Goal: Information Seeking & Learning: Check status

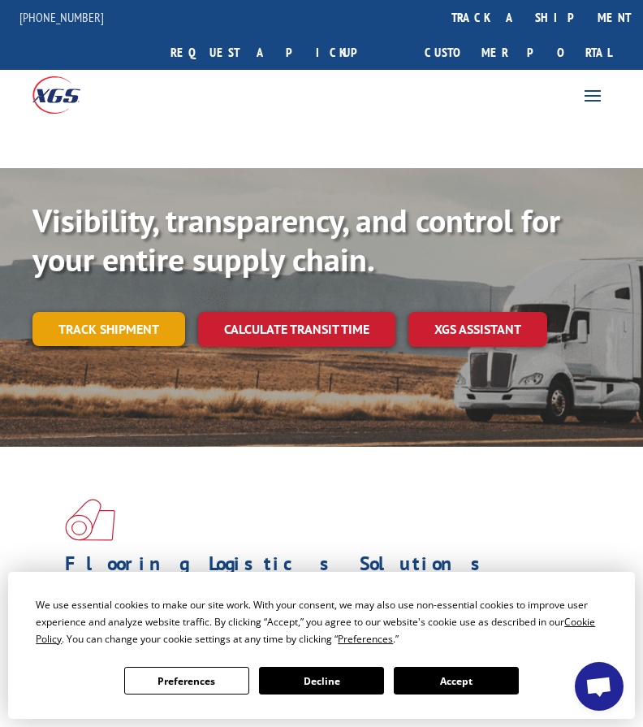
click at [138, 312] on link "Track shipment" at bounding box center [108, 329] width 153 height 34
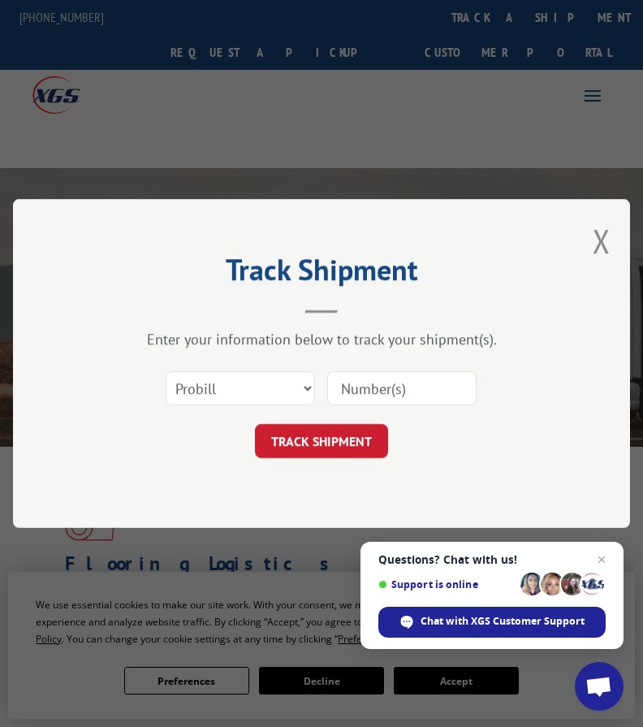
click at [387, 390] on input at bounding box center [401, 388] width 149 height 34
paste input "55561374"
type input "55561374"
click at [270, 380] on select "Select category... Probill BOL PO" at bounding box center [240, 388] width 149 height 34
select select "po"
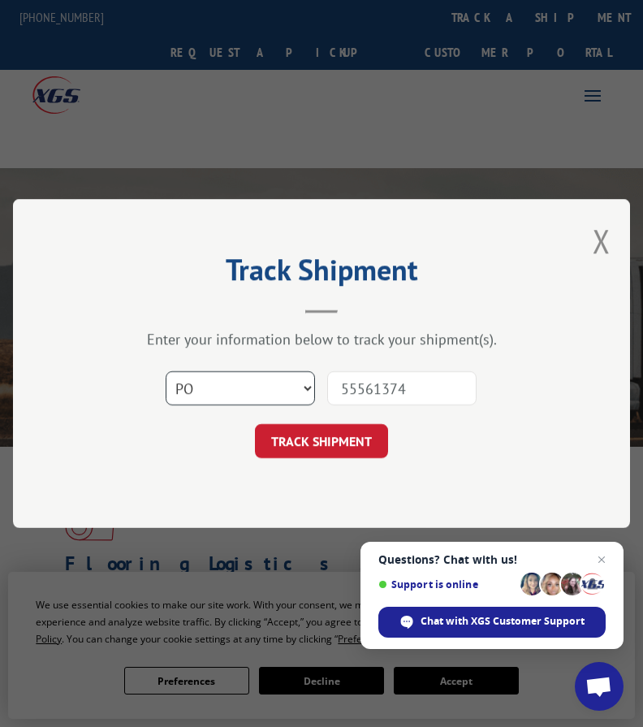
click at [166, 371] on select "Select category... Probill BOL PO" at bounding box center [240, 388] width 149 height 34
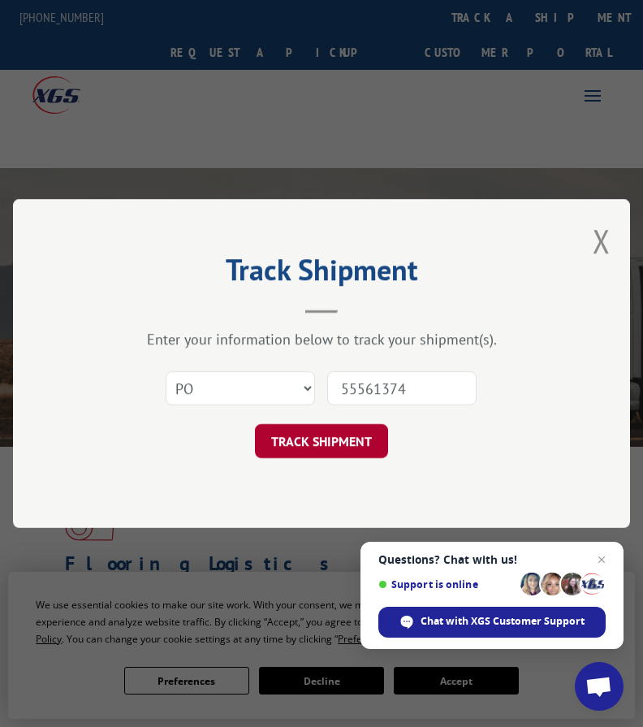
click at [321, 448] on button "TRACK SHIPMENT" at bounding box center [321, 441] width 133 height 34
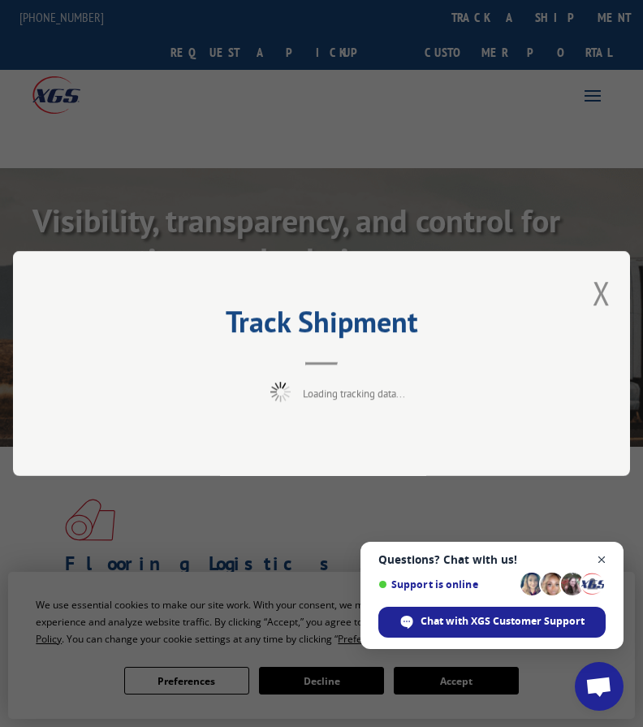
click at [603, 558] on span "Close chat" at bounding box center [602, 560] width 20 height 20
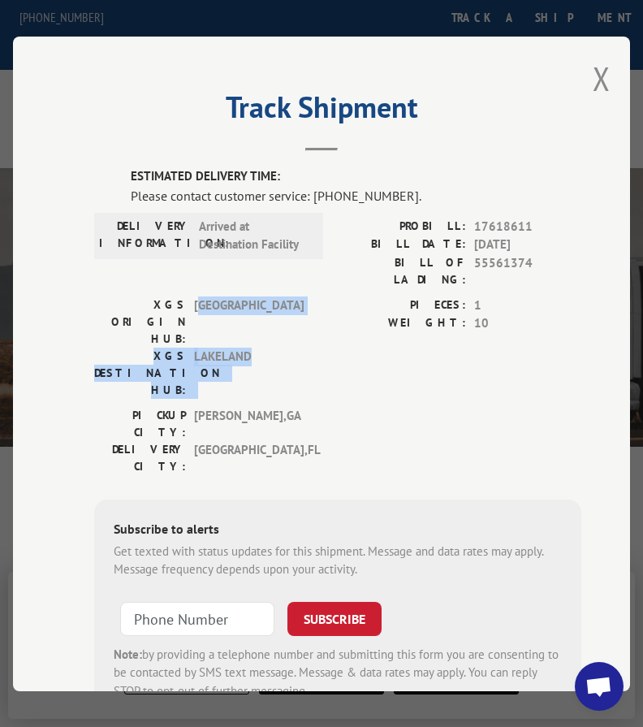
drag, startPoint x: 237, startPoint y: 303, endPoint x: 196, endPoint y: 280, distance: 47.3
click at [196, 296] on div "XGS ORIGIN HUB: TUNNEL HILL XGS DESTINATION HUB: [GEOGRAPHIC_DATA]" at bounding box center [203, 347] width 219 height 102
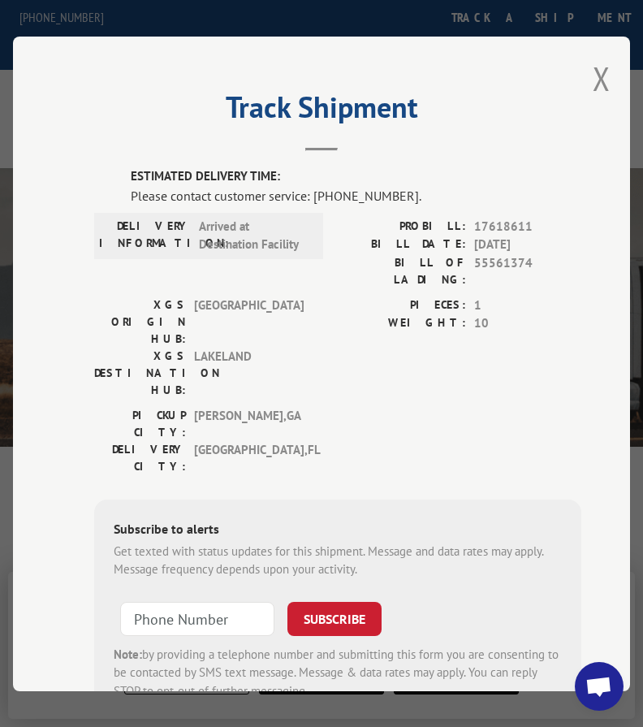
click at [341, 296] on label "PIECES:" at bounding box center [402, 305] width 128 height 19
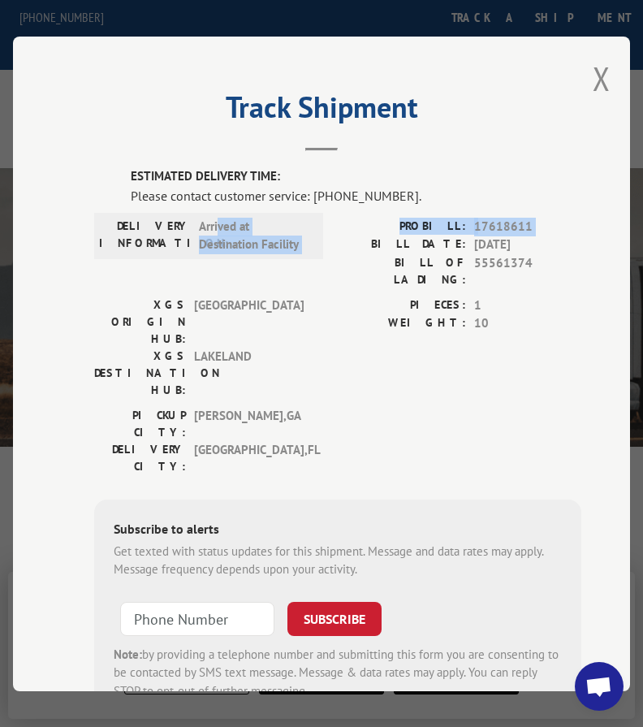
drag, startPoint x: 330, startPoint y: 232, endPoint x: 252, endPoint y: 284, distance: 93.7
click at [189, 217] on div "DELIVERY INFORMATION: Arrived at Destination Facility PROBILL: 17618611 BILL DA…" at bounding box center [337, 256] width 487 height 79
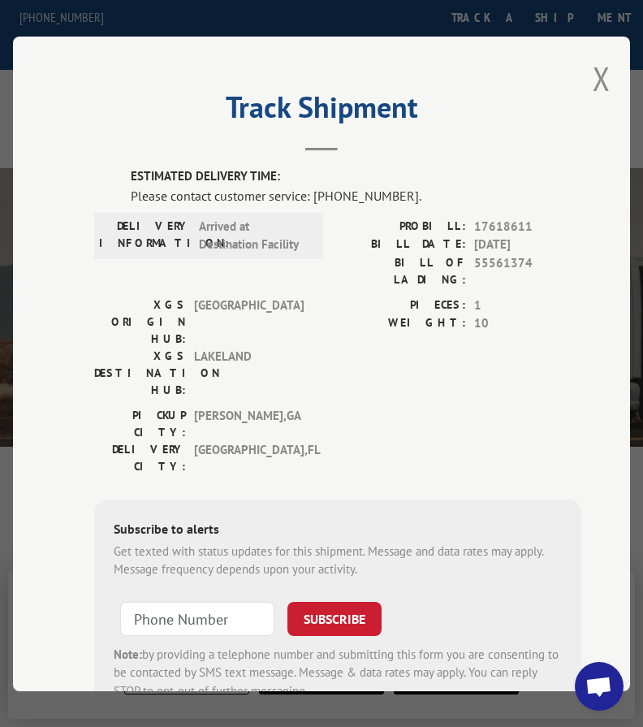
click at [401, 406] on div "PICKUP CITY: [GEOGRAPHIC_DATA] , [GEOGRAPHIC_DATA]: [GEOGRAPHIC_DATA] , [GEOGRA…" at bounding box center [337, 444] width 487 height 76
drag, startPoint x: 198, startPoint y: 220, endPoint x: 312, endPoint y: 242, distance: 115.8
click at [312, 242] on div "DELIVERY INFORMATION: Arrived at Destination Facility" at bounding box center [208, 235] width 219 height 37
click at [319, 296] on div "XGS ORIGIN HUB: TUNNEL HILL XGS DESTINATION HUB: LAKELAND PIECES: 1 WEIGHT: 10" at bounding box center [337, 351] width 487 height 110
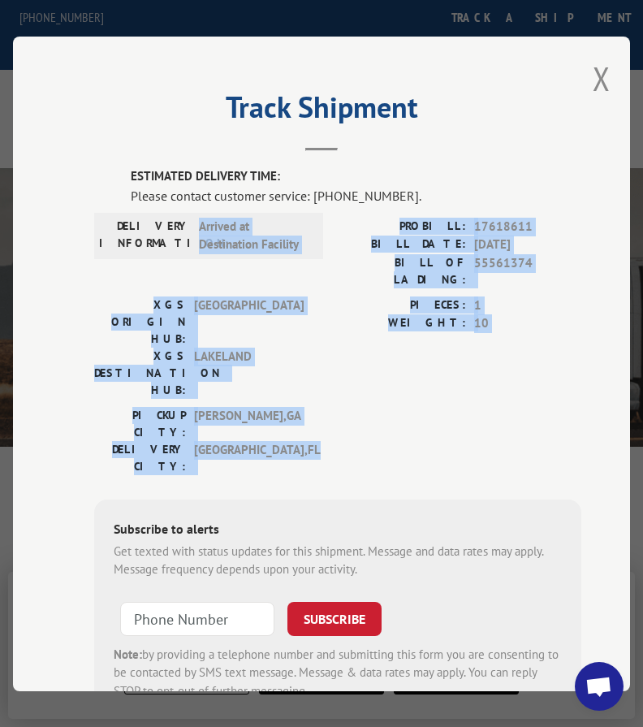
drag, startPoint x: 212, startPoint y: 381, endPoint x: 192, endPoint y: 210, distance: 171.7
click at [192, 210] on div "ESTIMATED DELIVERY TIME: Please contact customer service: [PHONE_NUMBER]. DELIV…" at bounding box center [337, 443] width 487 height 552
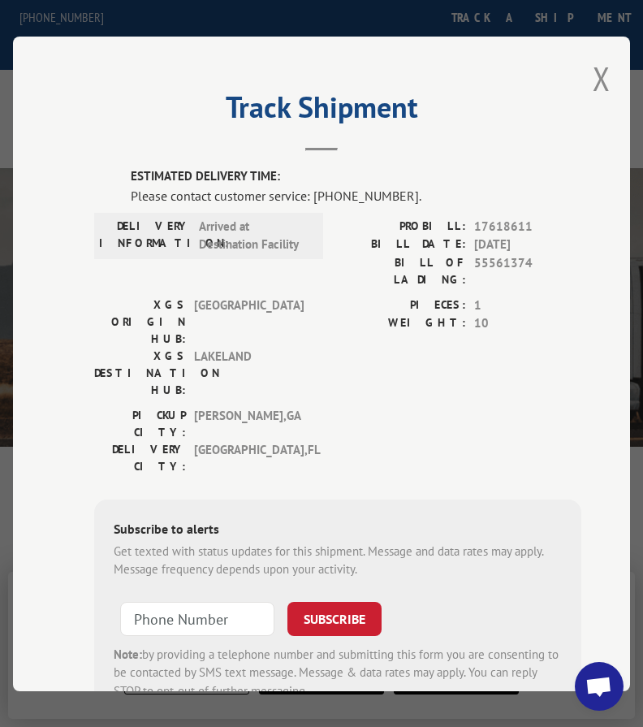
drag, startPoint x: 419, startPoint y: 422, endPoint x: 637, endPoint y: 374, distance: 222.9
click at [423, 499] on div "Subscribe to alerts Get texted with status updates for this shipment. Message a…" at bounding box center [337, 609] width 487 height 221
